Goal: Task Accomplishment & Management: Manage account settings

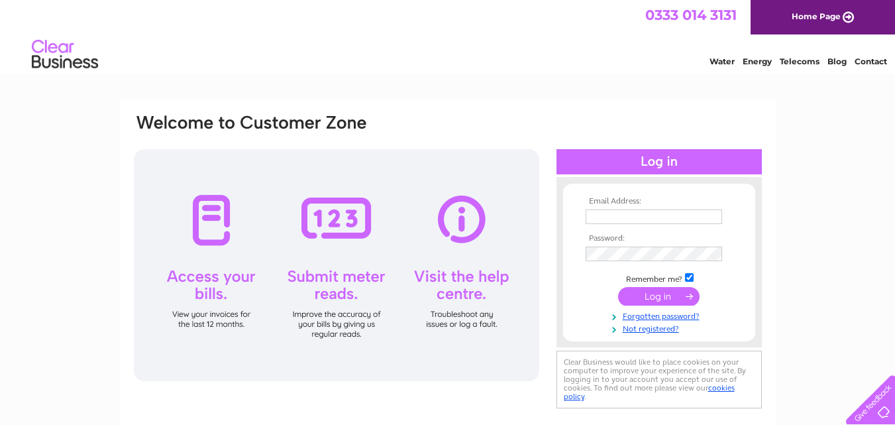
type input "jjedgar1@gmail.com"
click at [657, 294] on input "submit" at bounding box center [659, 296] width 82 height 19
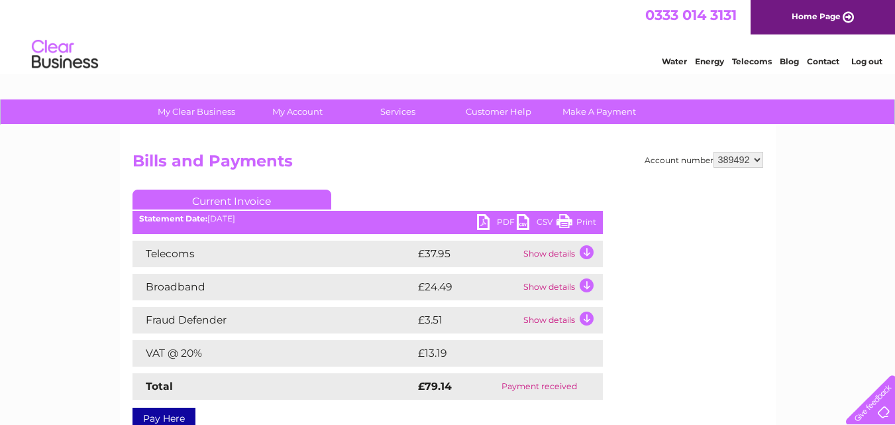
drag, startPoint x: 0, startPoint y: 0, endPoint x: 606, endPoint y: 214, distance: 642.5
click at [606, 214] on div "Account number 389492 Bills and Payments Current Invoice PDF CSV Print" at bounding box center [448, 288] width 631 height 272
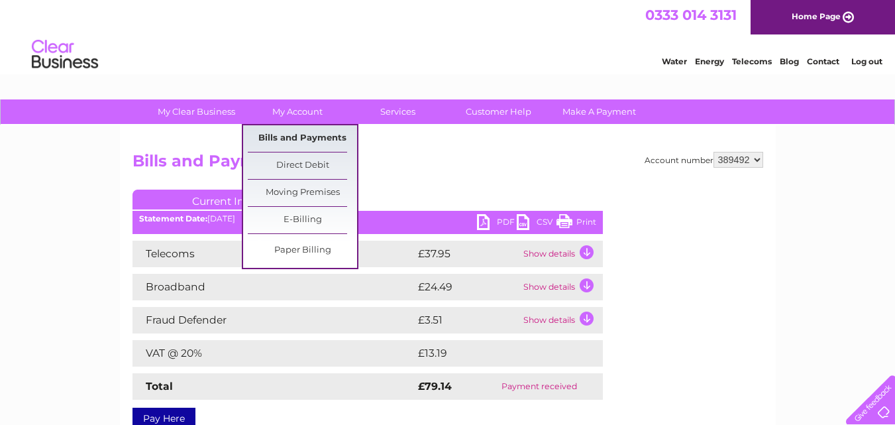
click at [305, 139] on link "Bills and Payments" at bounding box center [302, 138] width 109 height 27
click at [294, 243] on link "Paper Billing" at bounding box center [302, 250] width 109 height 27
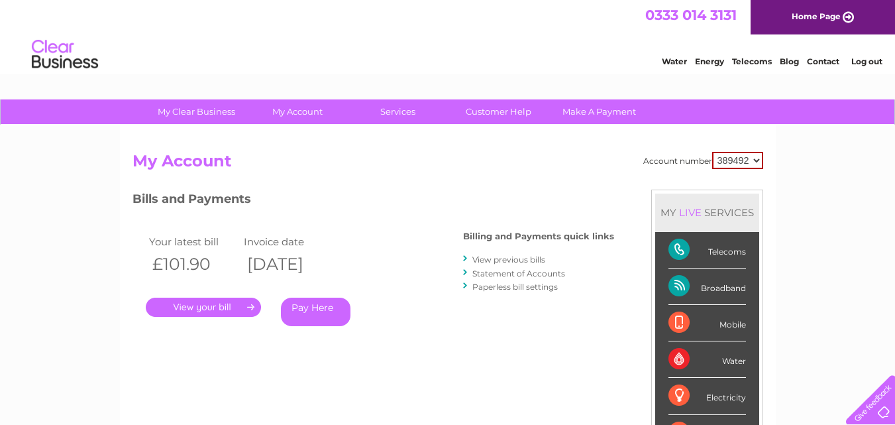
click at [207, 306] on link "." at bounding box center [203, 307] width 115 height 19
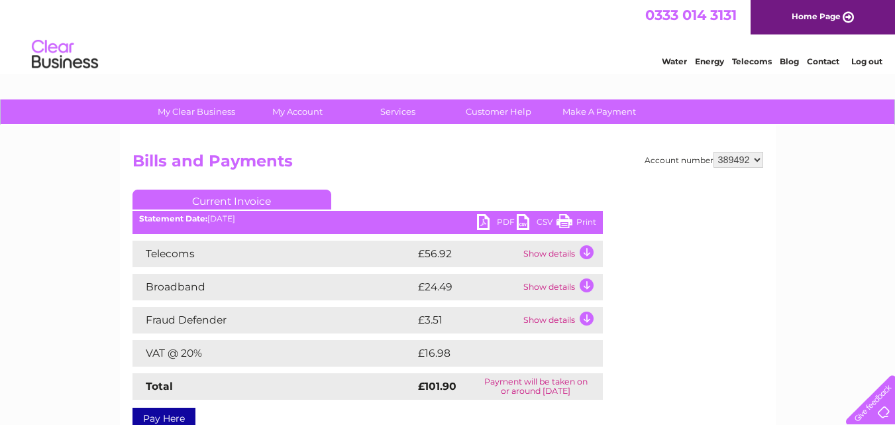
click at [572, 219] on link "Print" at bounding box center [577, 223] width 40 height 19
